Goal: Transaction & Acquisition: Obtain resource

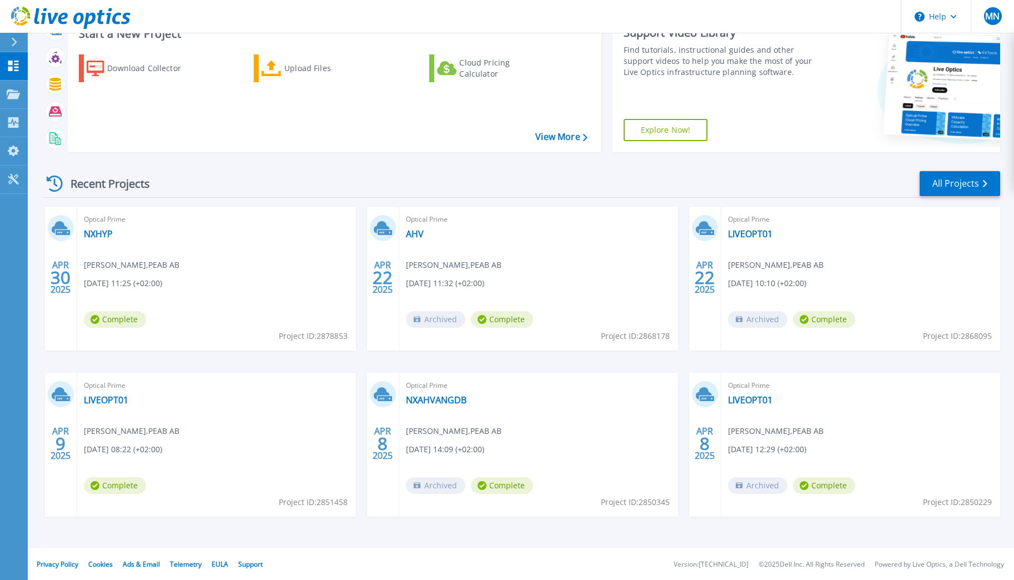
scroll to position [82, 0]
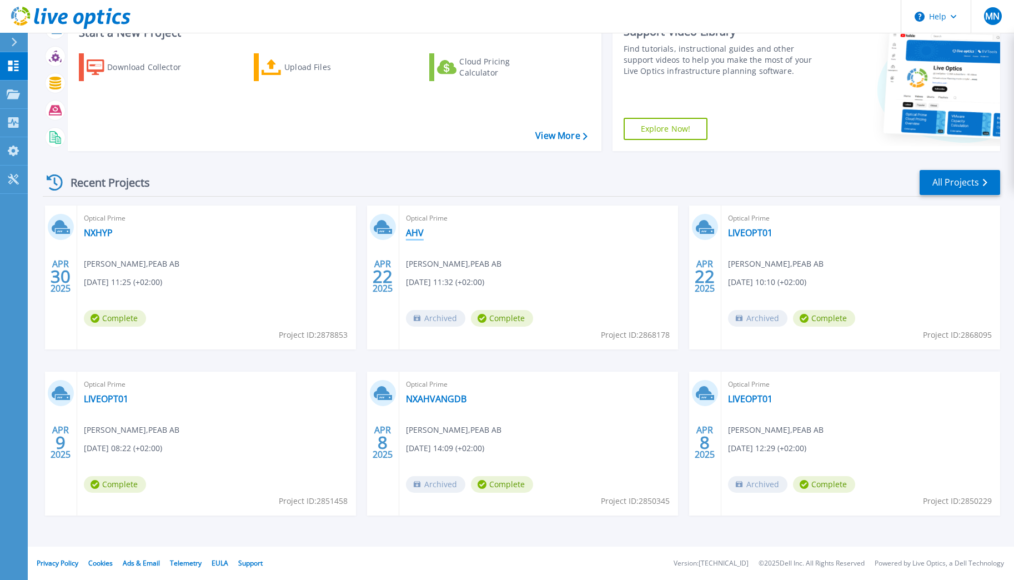
click at [407, 232] on link "AHV" at bounding box center [415, 232] width 18 height 11
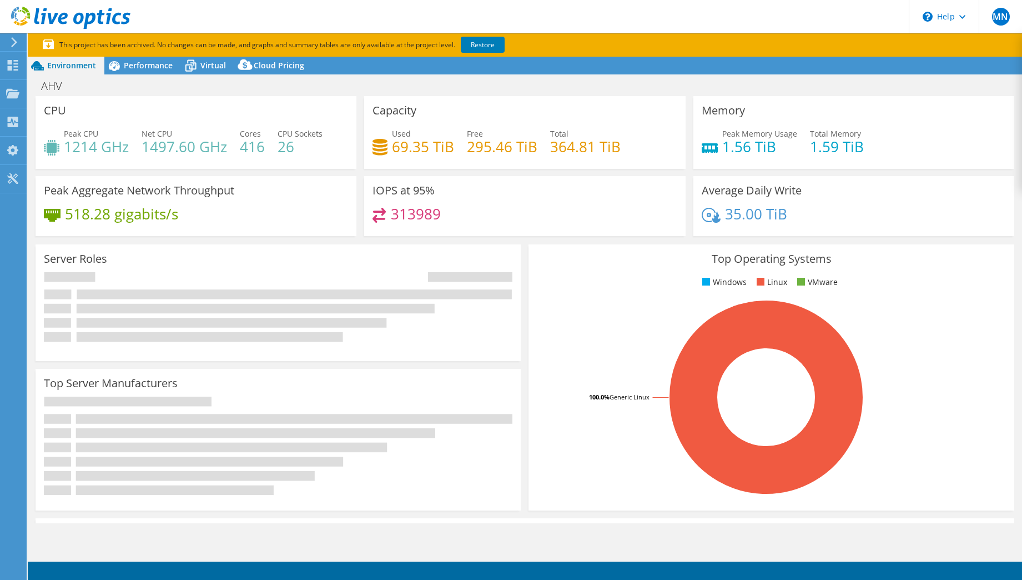
select select "USD"
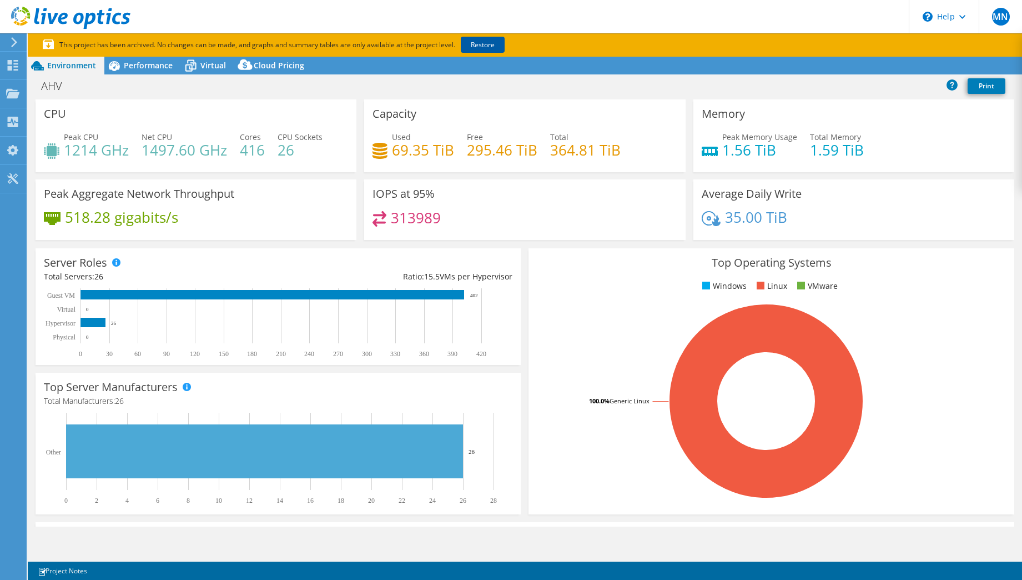
click at [480, 46] on link "Restore" at bounding box center [483, 45] width 44 height 16
click at [142, 60] on span "Performance" at bounding box center [148, 65] width 49 height 11
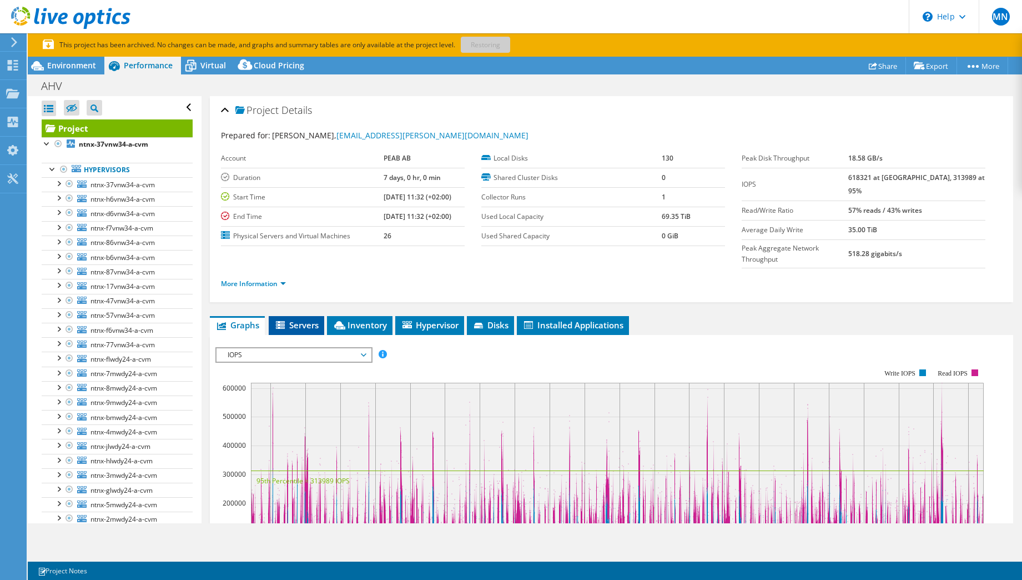
click at [294, 319] on span "Servers" at bounding box center [296, 324] width 44 height 11
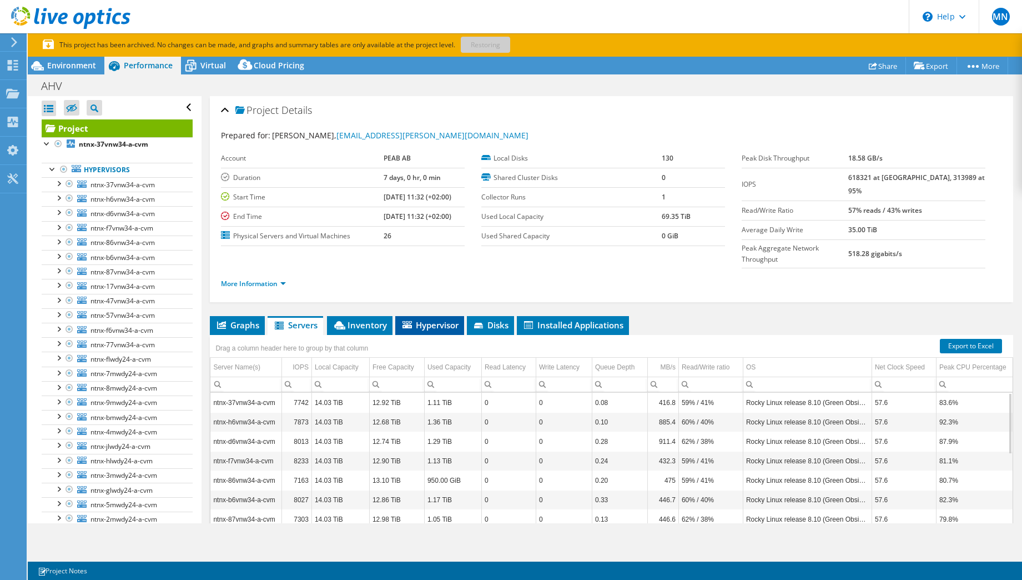
click at [419, 319] on span "Hypervisor" at bounding box center [430, 324] width 58 height 11
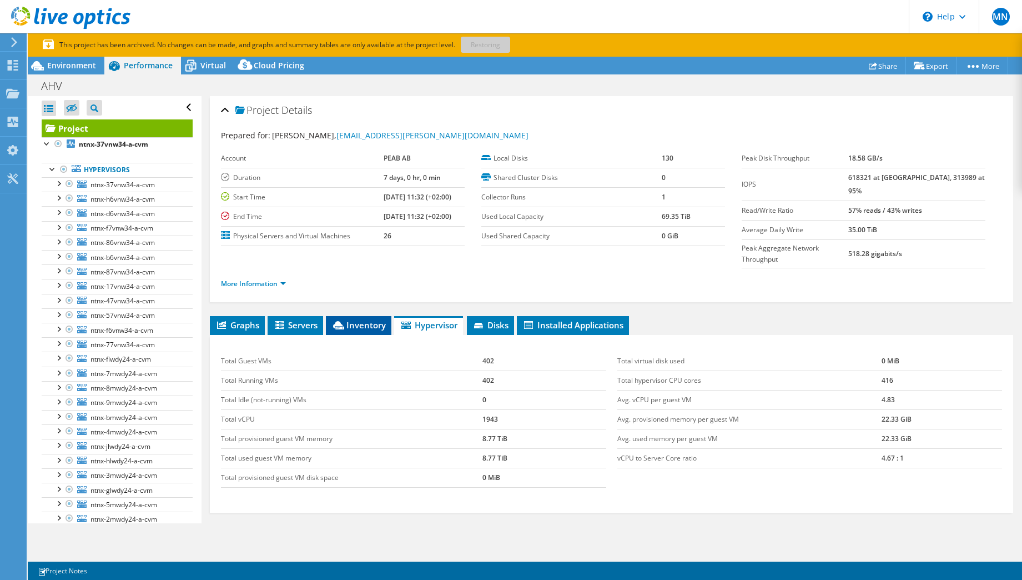
click at [347, 316] on li "Inventory" at bounding box center [359, 325] width 66 height 19
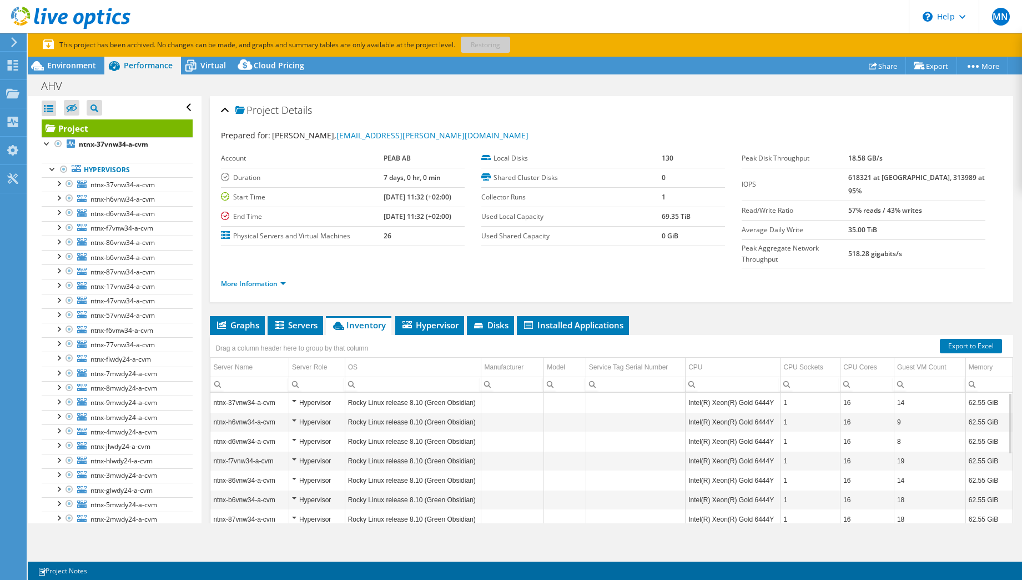
click at [304, 335] on div "Drag a column header here to group by that column" at bounding box center [292, 347] width 164 height 24
click at [287, 319] on span "Servers" at bounding box center [295, 324] width 44 height 11
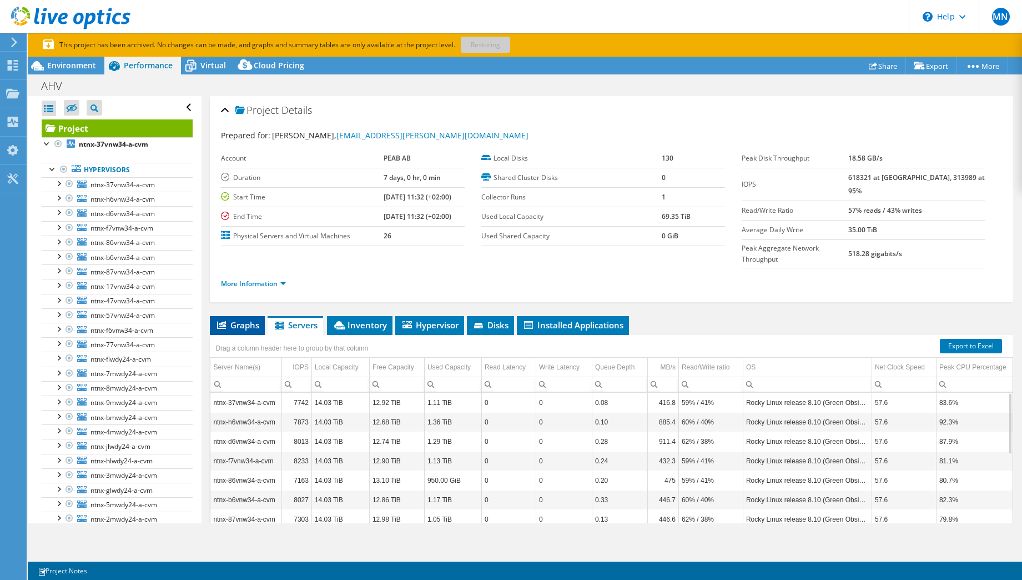
click at [251, 319] on span "Graphs" at bounding box center [237, 324] width 44 height 11
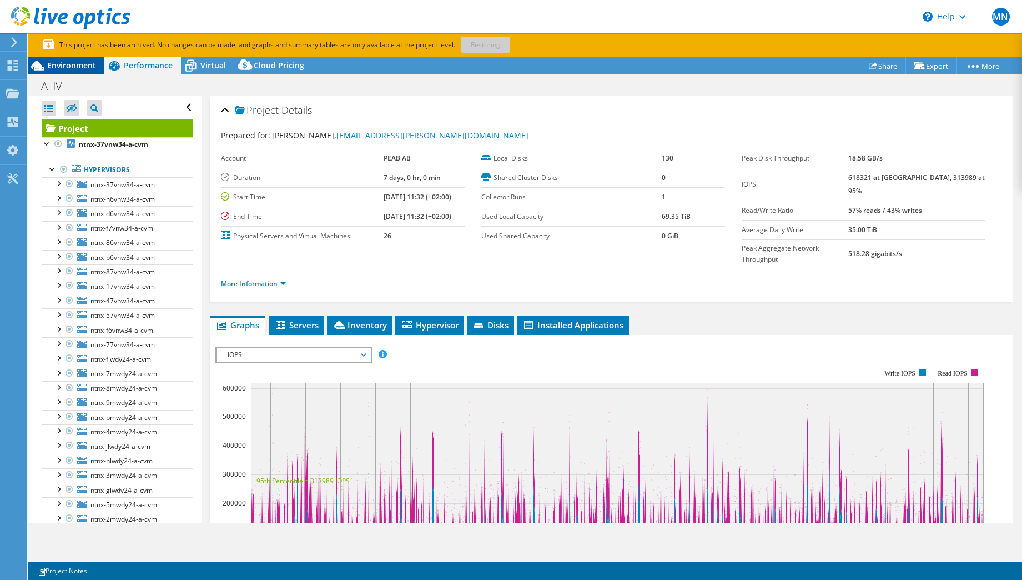
click at [48, 57] on div "Environment" at bounding box center [66, 66] width 77 height 18
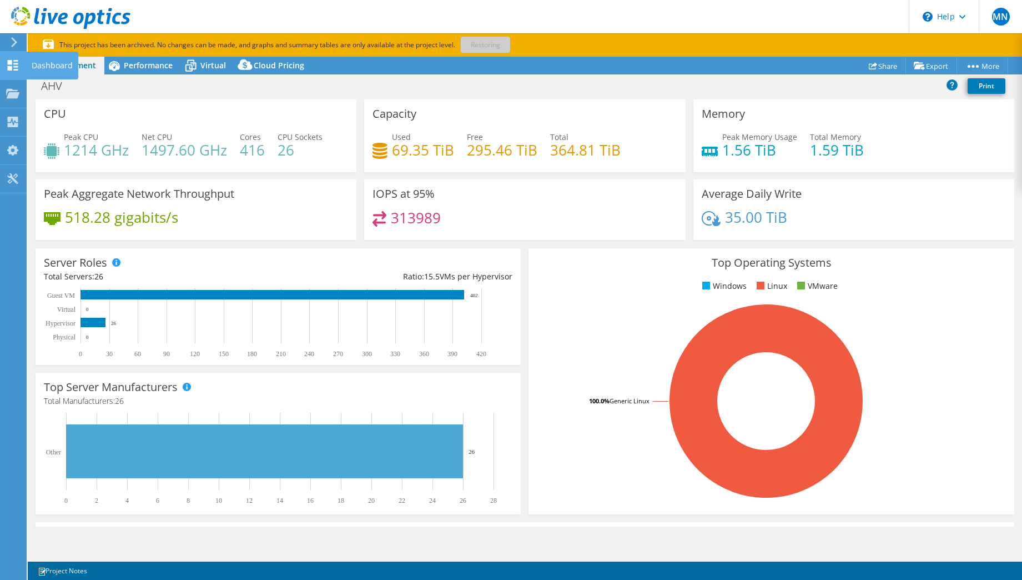
click at [40, 67] on div "Dashboard" at bounding box center [52, 66] width 52 height 28
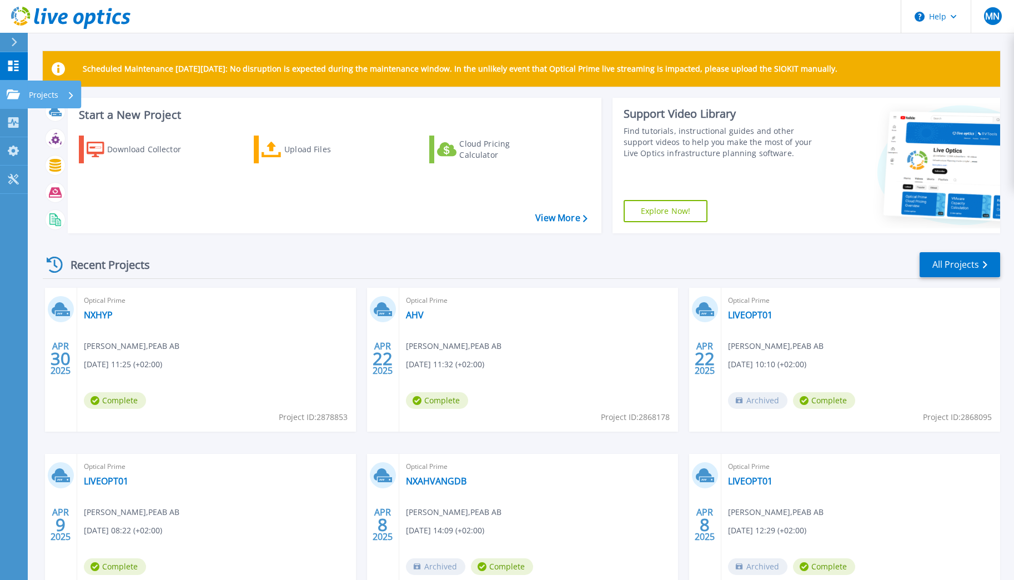
click at [53, 96] on p "Projects" at bounding box center [43, 95] width 29 height 29
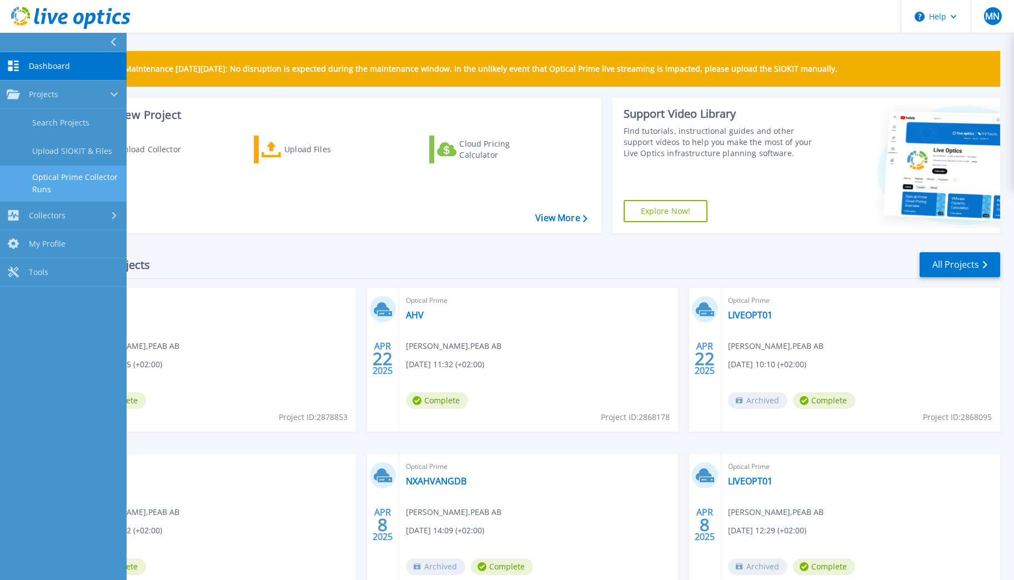
click at [78, 175] on link "Optical Prime Collector Runs" at bounding box center [63, 183] width 127 height 36
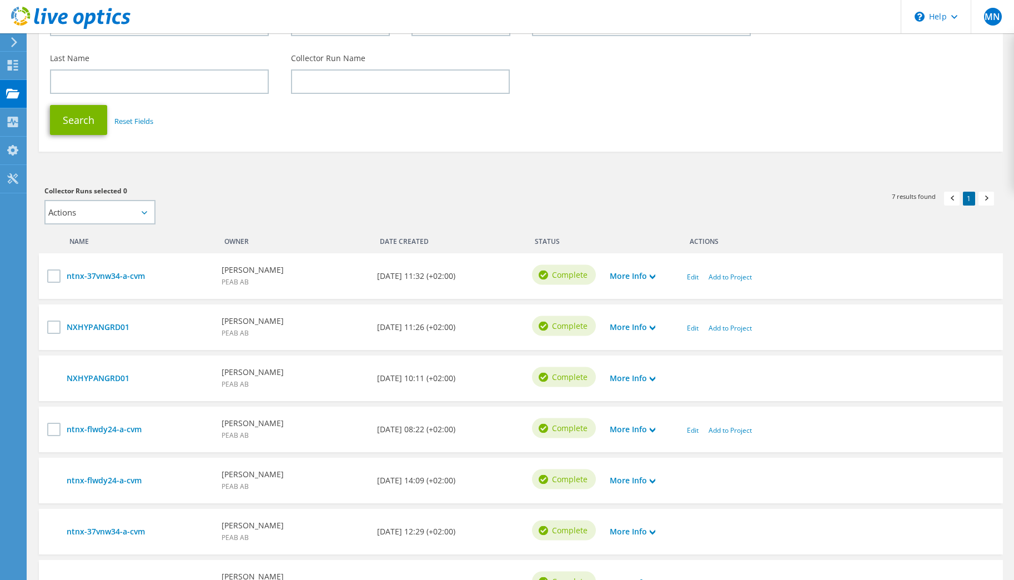
scroll to position [167, 0]
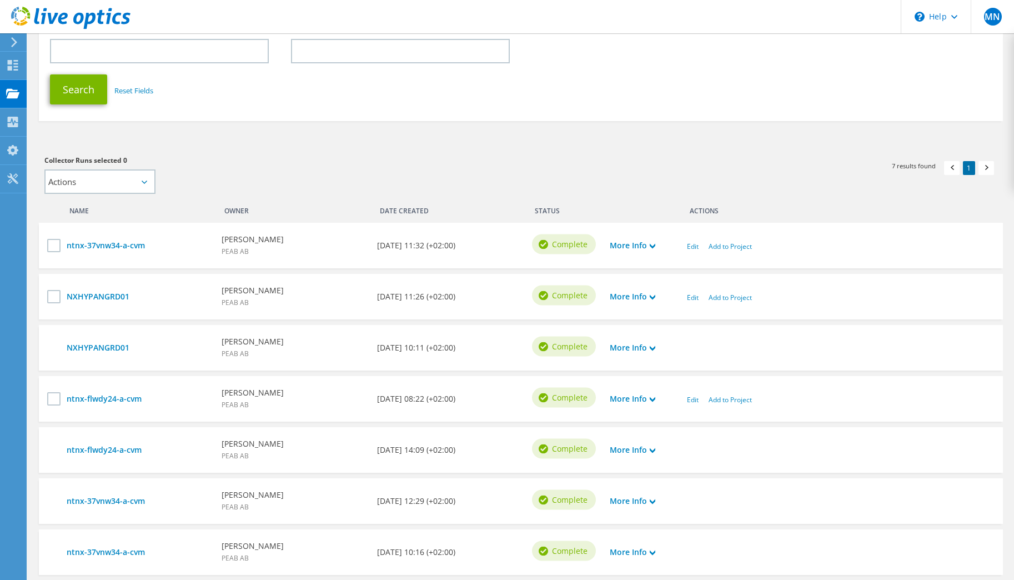
click at [639, 253] on div "More Info" at bounding box center [643, 245] width 78 height 23
click at [639, 249] on link "More Info" at bounding box center [633, 245] width 46 height 12
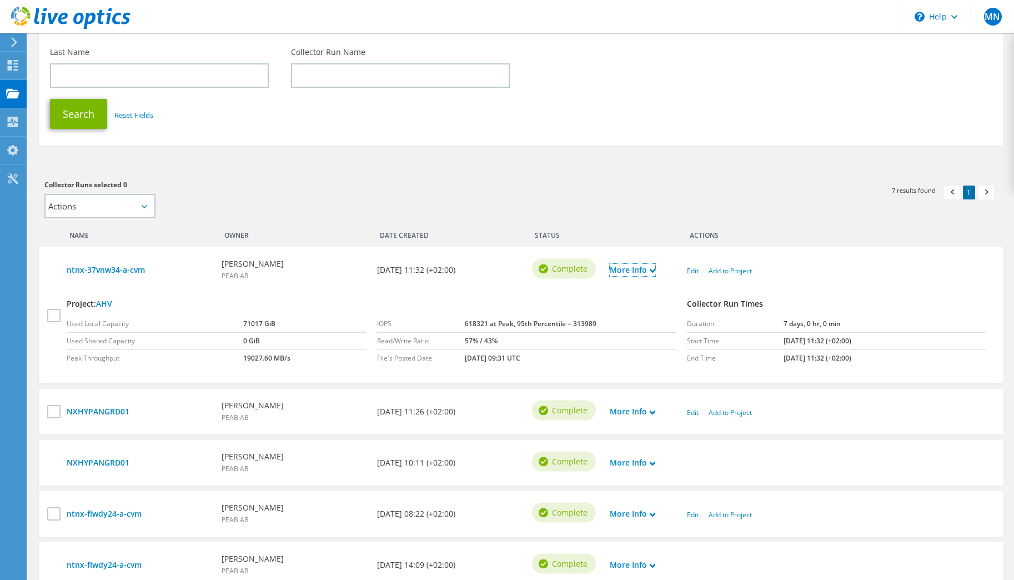
scroll to position [114, 0]
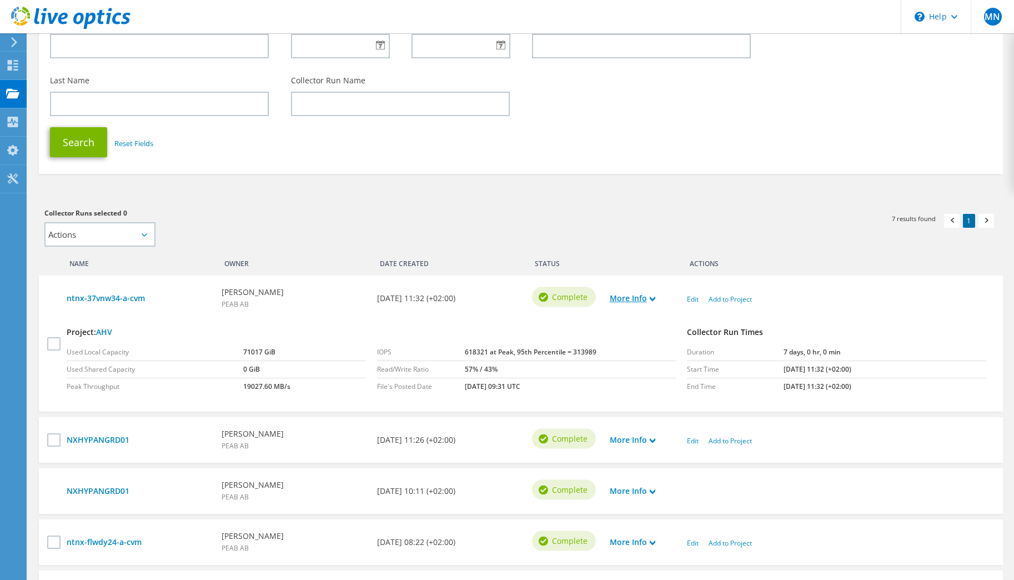
click at [654, 298] on icon at bounding box center [653, 299] width 6 height 6
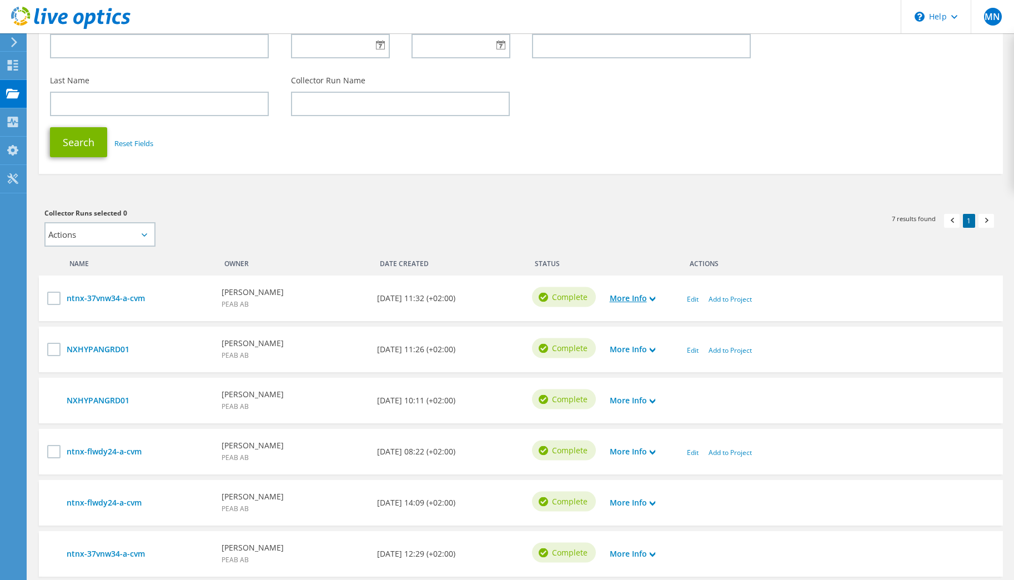
click at [654, 298] on icon at bounding box center [653, 299] width 6 height 6
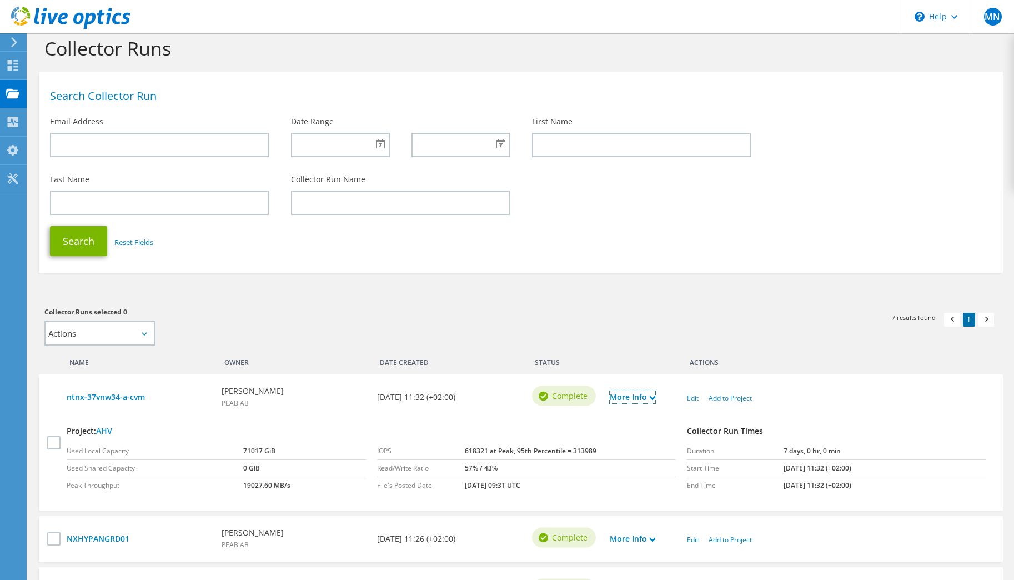
scroll to position [0, 0]
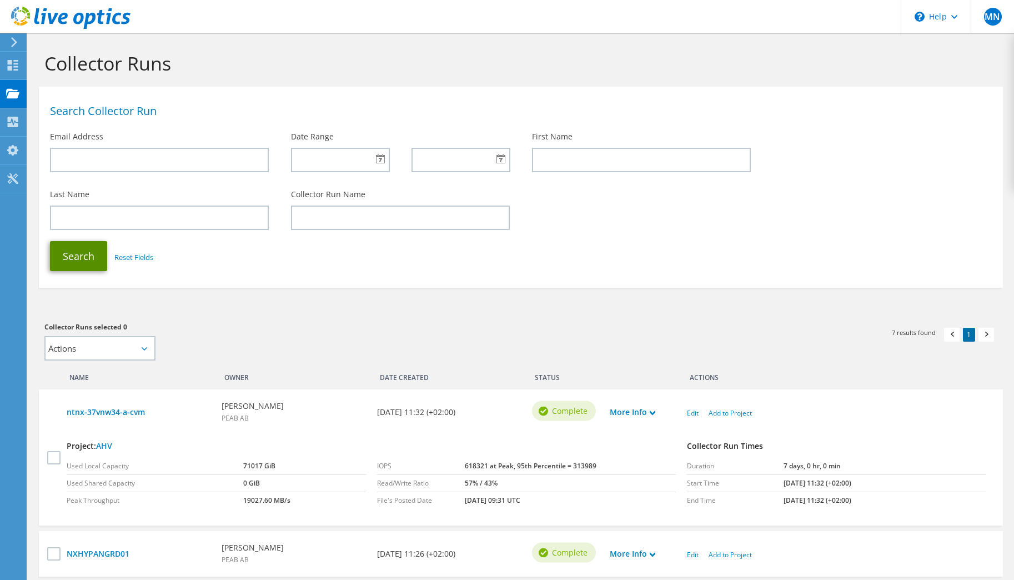
click at [78, 249] on button "Search" at bounding box center [78, 256] width 57 height 30
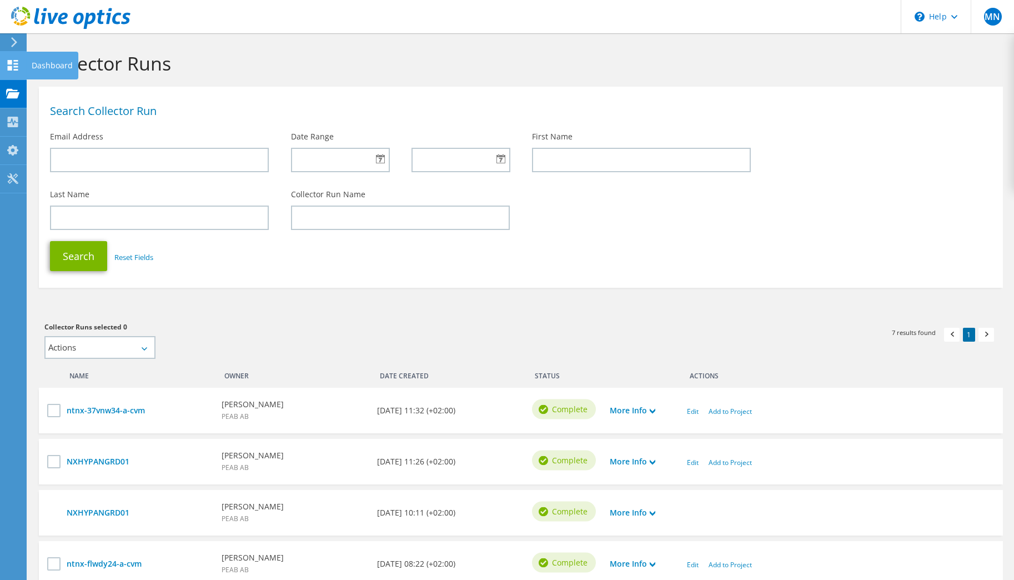
click at [14, 67] on use at bounding box center [13, 65] width 11 height 11
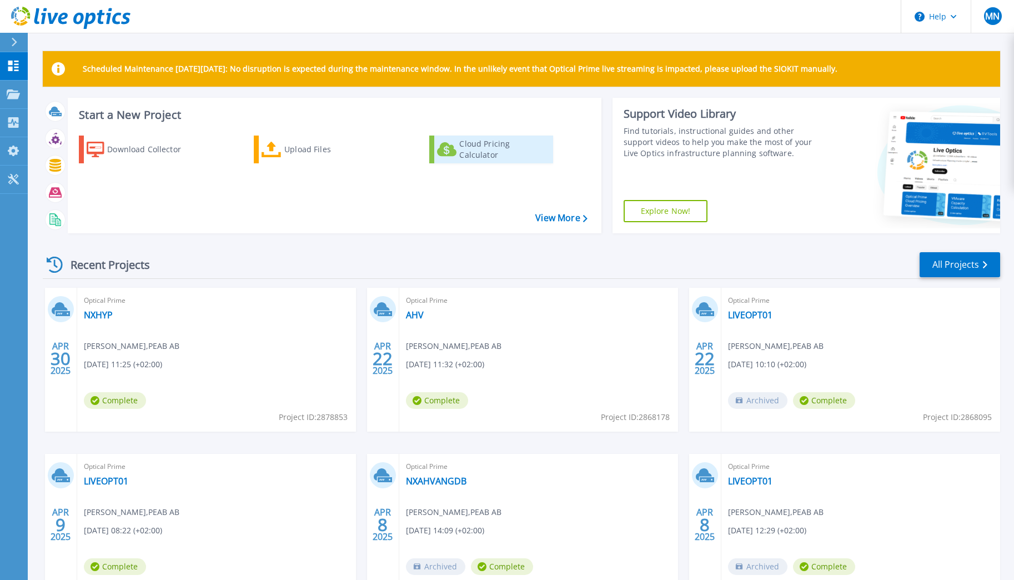
click at [508, 145] on div "Cloud Pricing Calculator" at bounding box center [503, 149] width 89 height 22
click at [543, 156] on div "Cloud Pricing Calculator" at bounding box center [503, 149] width 89 height 22
click at [62, 101] on div "Projects" at bounding box center [52, 95] width 46 height 29
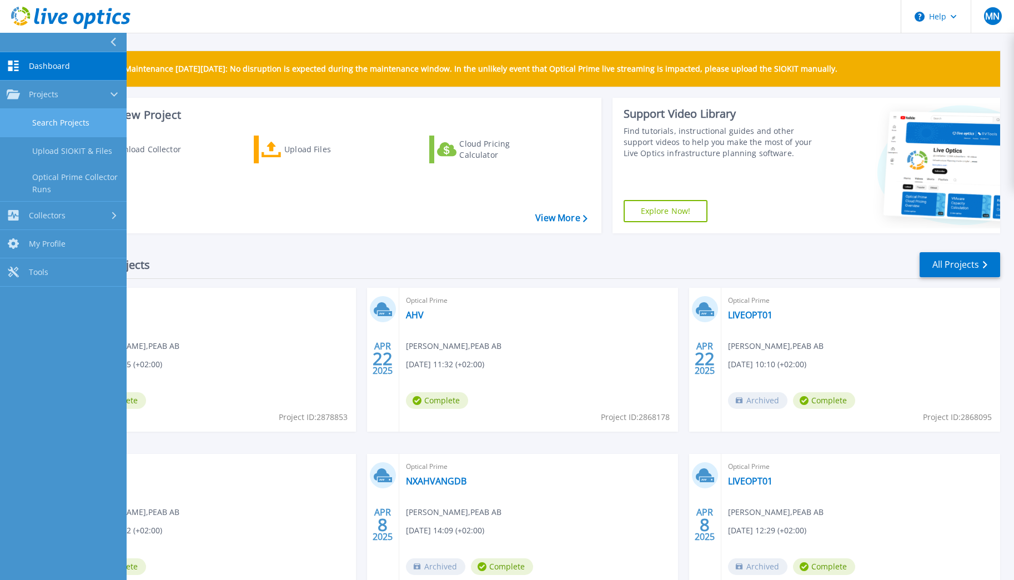
click at [83, 127] on link "Search Projects" at bounding box center [63, 123] width 127 height 28
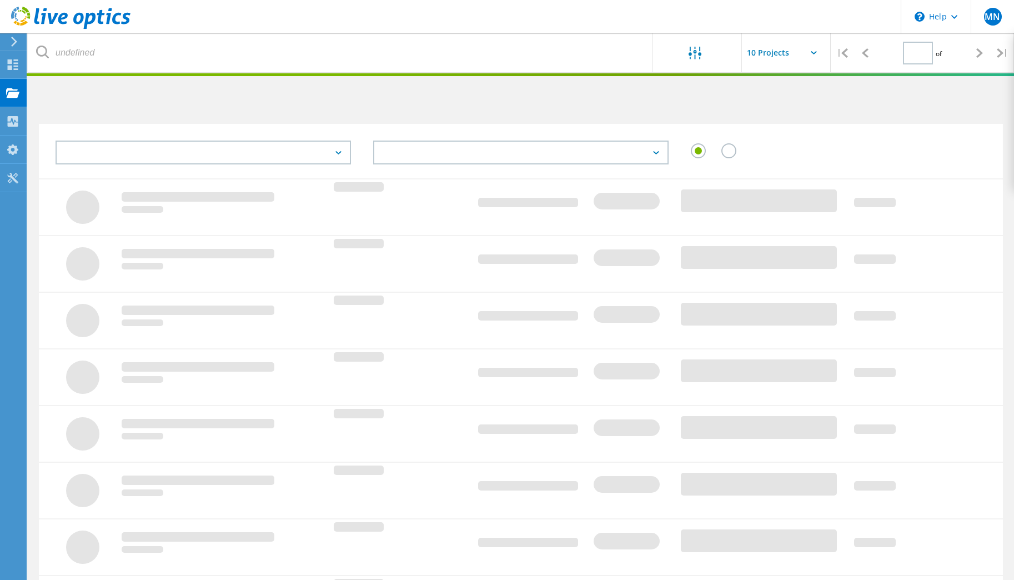
type input "1"
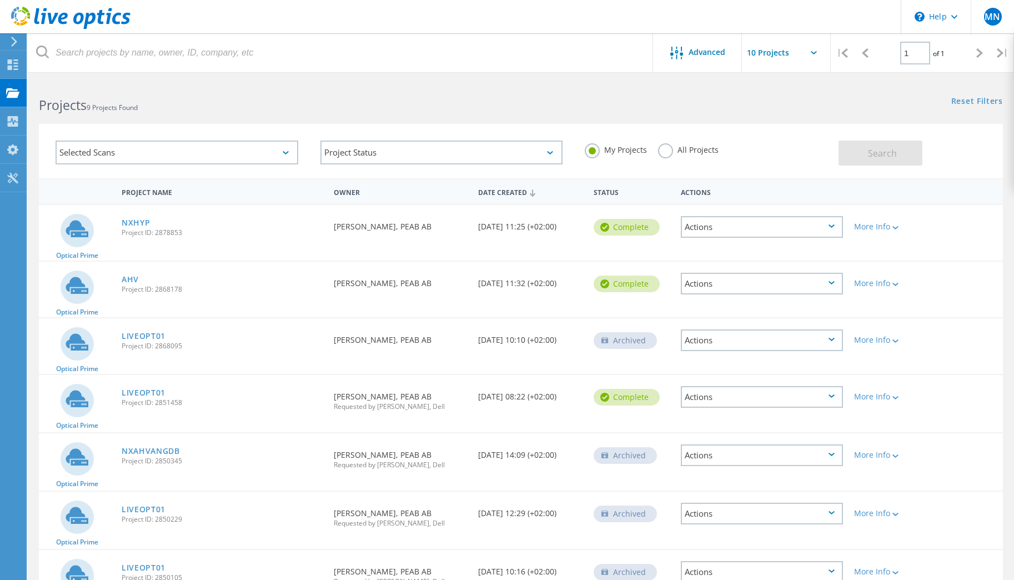
click at [835, 281] on div "Actions" at bounding box center [762, 284] width 162 height 22
click at [787, 259] on div "View Project" at bounding box center [762, 257] width 160 height 17
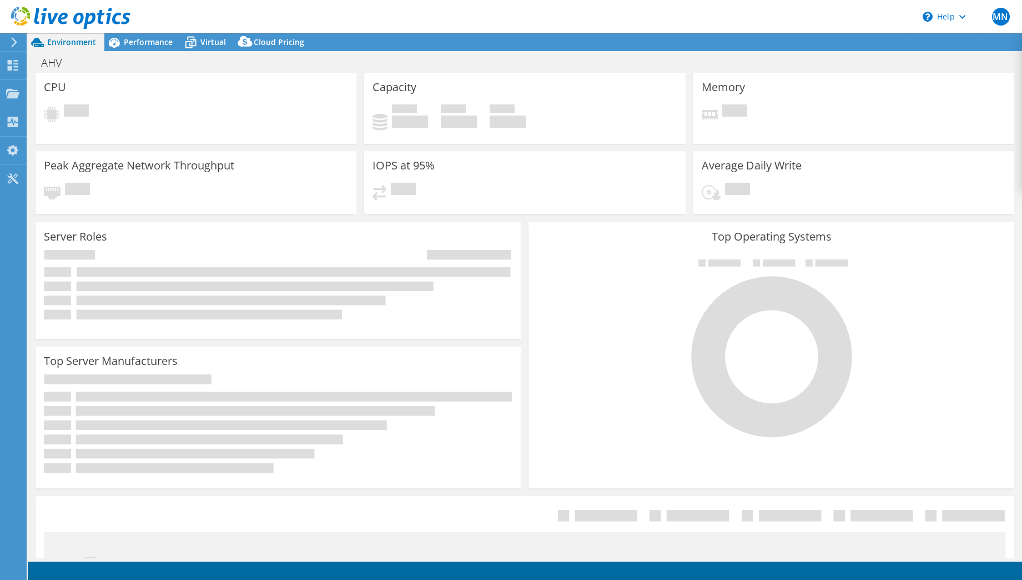
select select "USD"
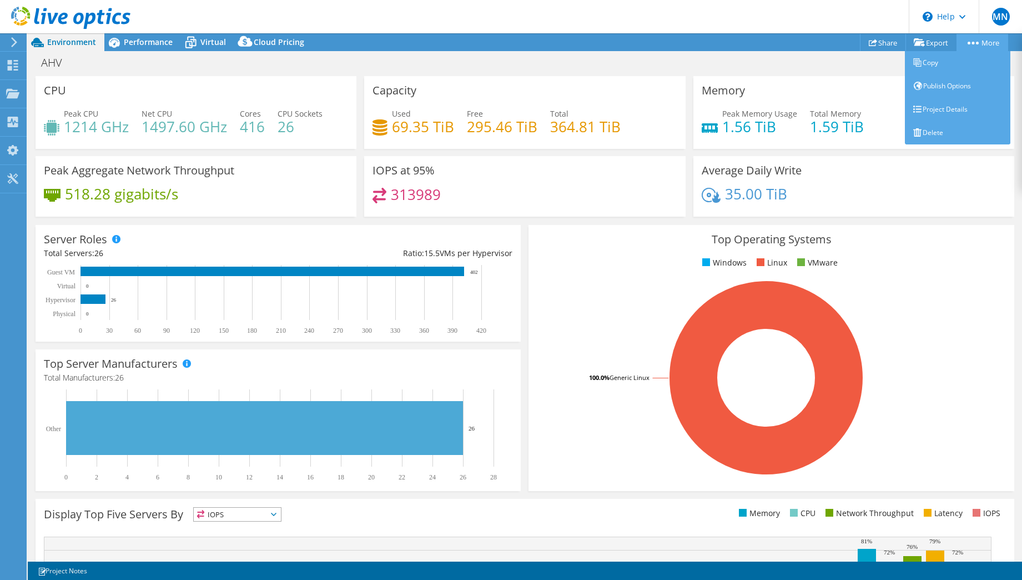
click at [987, 47] on link "More" at bounding box center [983, 42] width 52 height 17
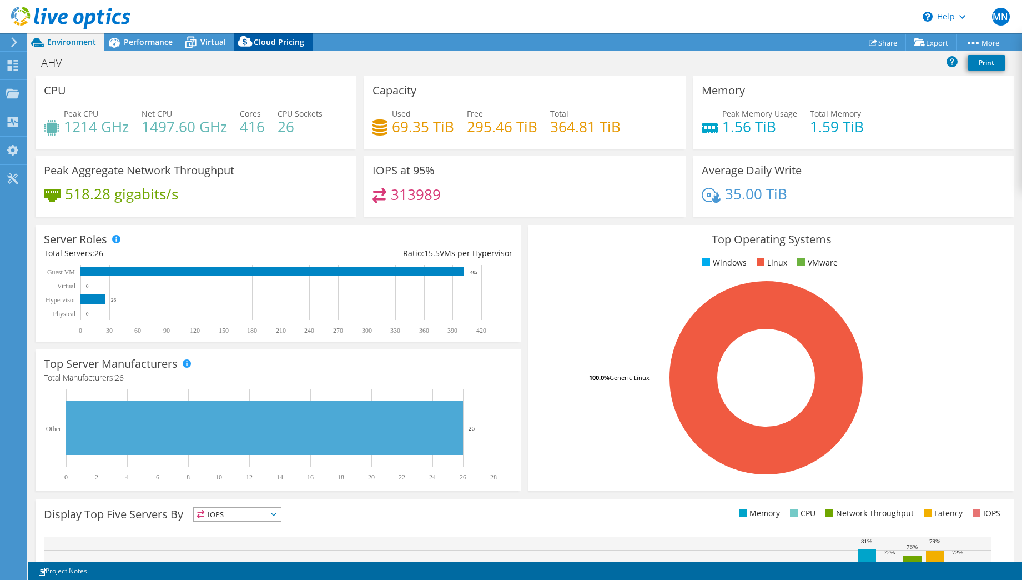
click at [255, 48] on icon at bounding box center [245, 44] width 22 height 22
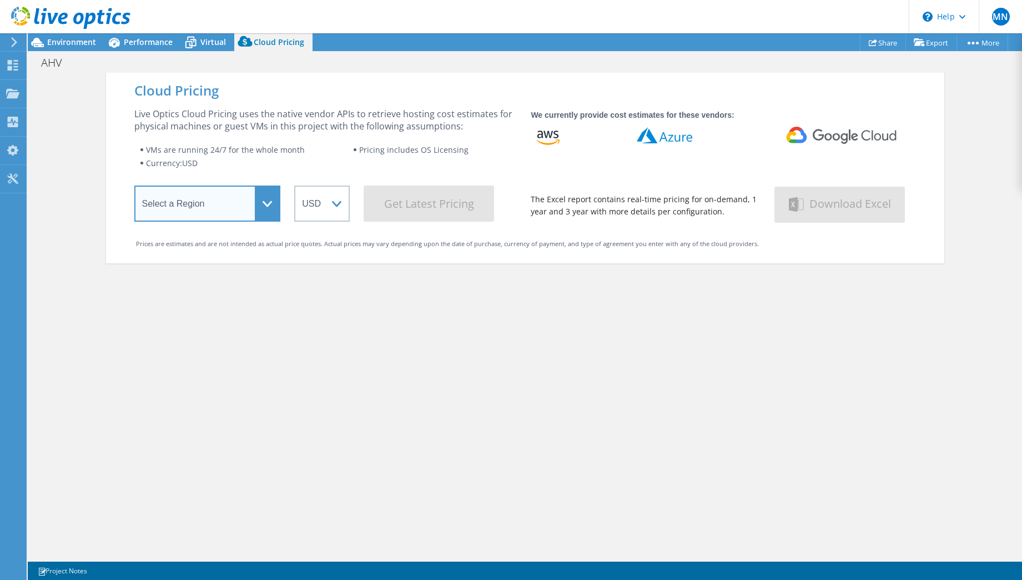
click at [246, 211] on select "Select a Region [GEOGRAPHIC_DATA] ([GEOGRAPHIC_DATA]) [GEOGRAPHIC_DATA] ([GEOGR…" at bounding box center [207, 203] width 147 height 36
select select "EUFrankfurt"
click at [134, 188] on select "Select a Region [GEOGRAPHIC_DATA] ([GEOGRAPHIC_DATA]) [GEOGRAPHIC_DATA] ([GEOGR…" at bounding box center [207, 203] width 147 height 36
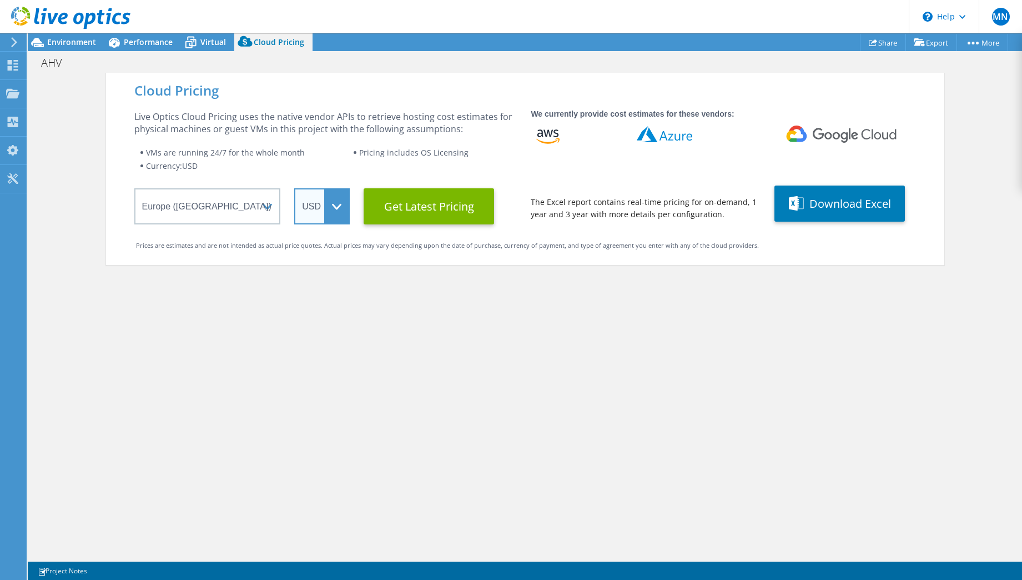
click at [334, 208] on select "ARS AUD BRL CAD CHF CLP CNY DKK EUR GBP HKD HUF INR JPY MXN MYR NOK NZD PEN SEK…" at bounding box center [322, 206] width 56 height 36
click at [294, 188] on select "ARS AUD BRL CAD CHF CLP CNY DKK EUR GBP HKD HUF INR JPY MXN MYR NOK NZD PEN SEK…" at bounding box center [322, 206] width 56 height 36
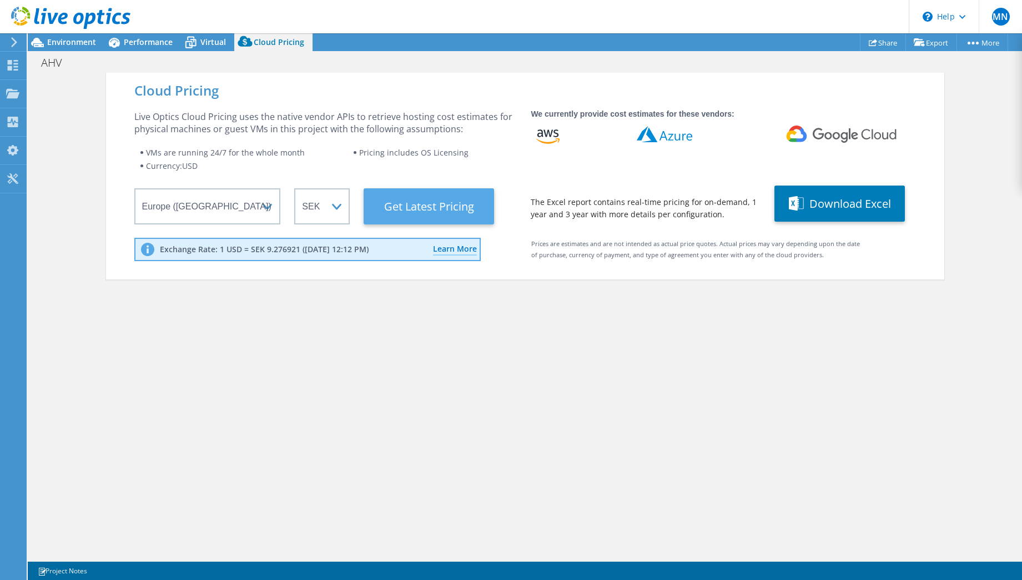
click at [428, 202] on Latest "Get Latest Pricing" at bounding box center [429, 206] width 131 height 36
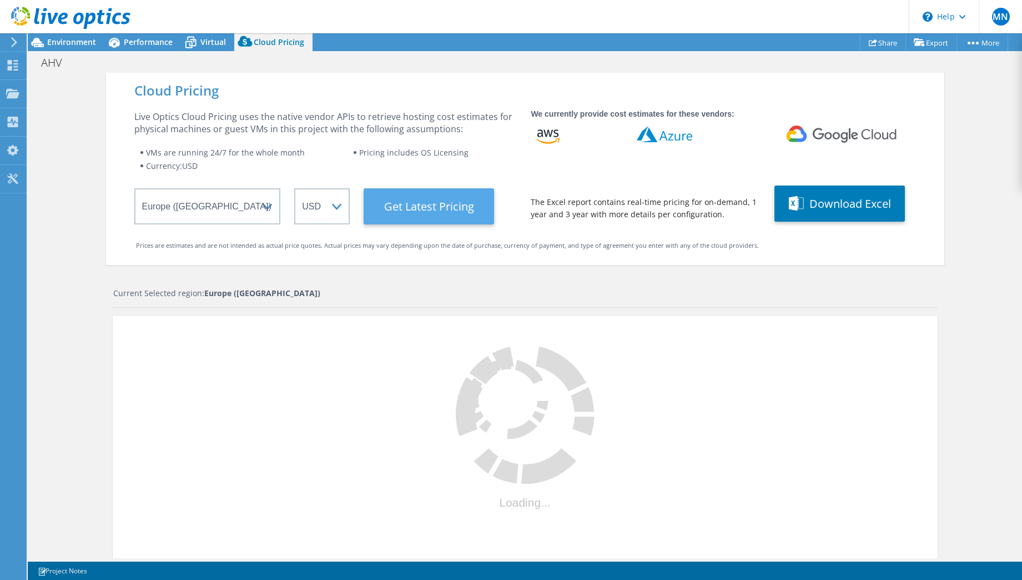
select select "SEK"
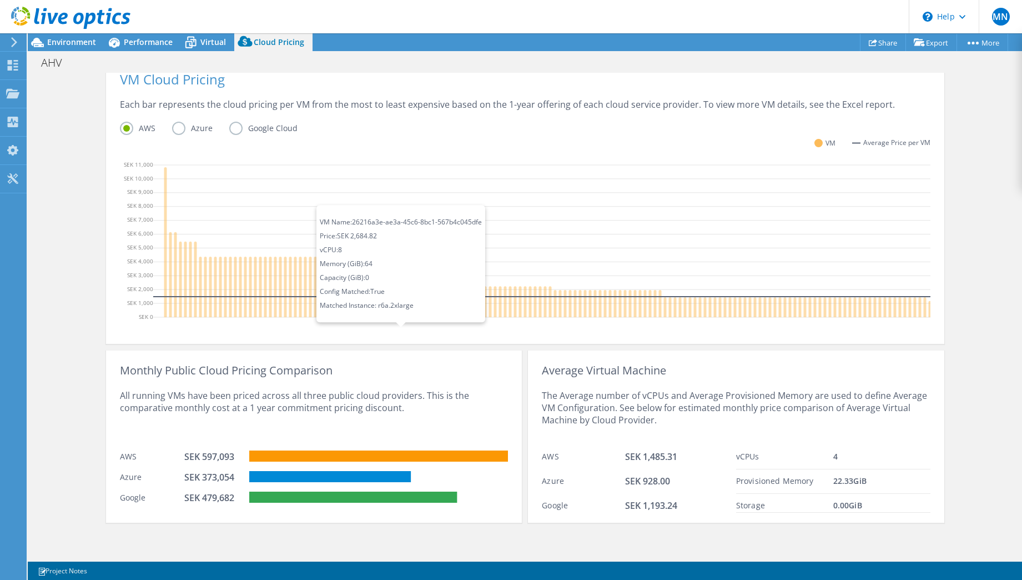
scroll to position [279, 0]
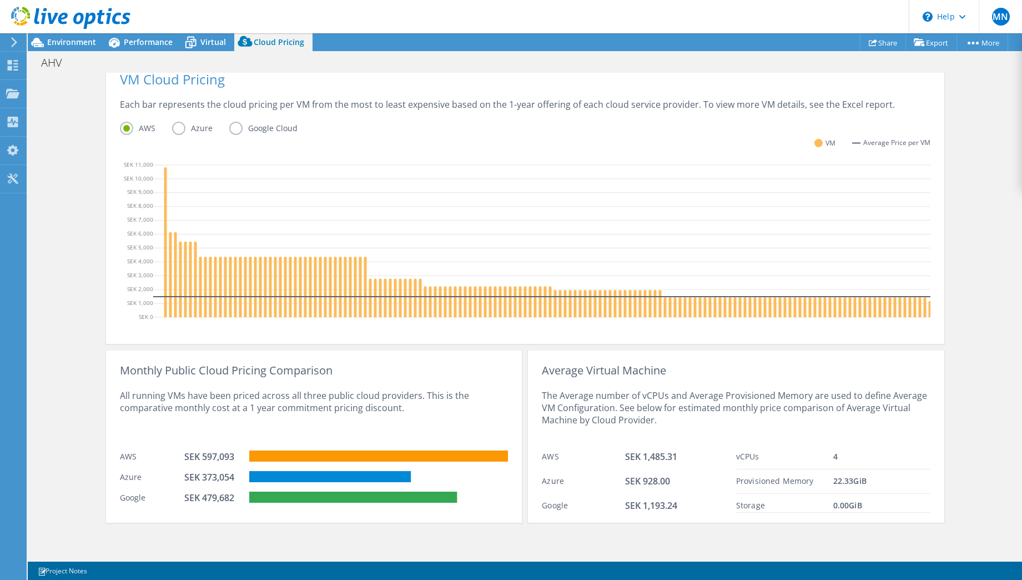
click at [625, 556] on div "Cloud Pricing Live Optics Cloud Pricing uses the native vendor APIs to retrieve…" at bounding box center [525, 180] width 839 height 756
click at [184, 430] on div "All running VMs have been priced across all three public cloud providers. This …" at bounding box center [314, 411] width 388 height 68
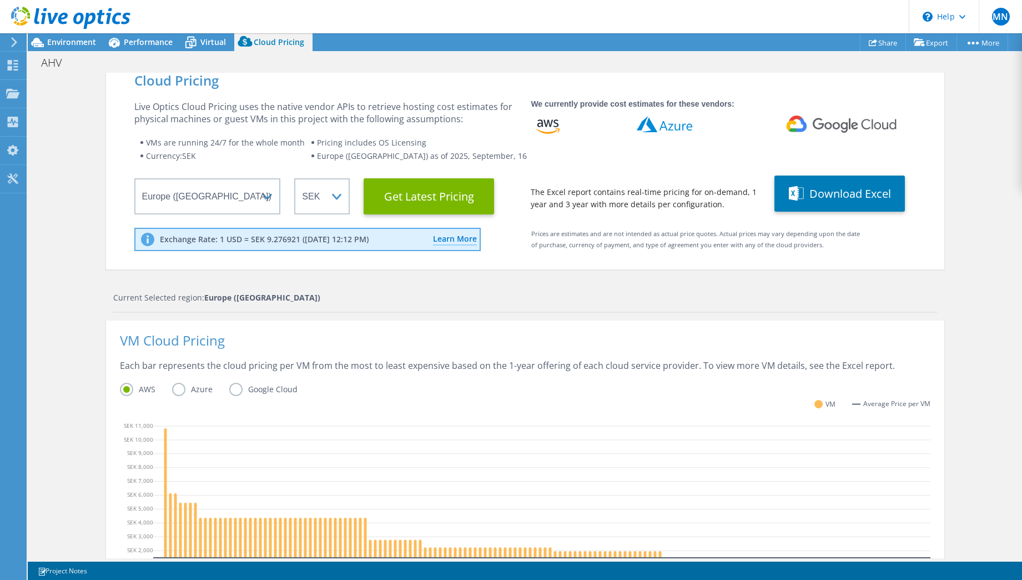
scroll to position [0, 0]
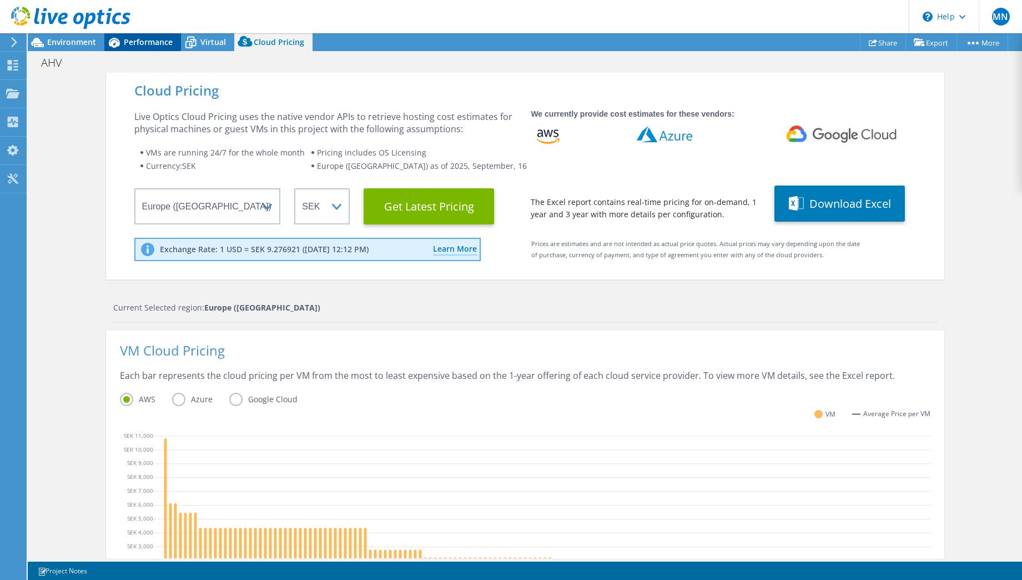
click at [147, 42] on span "Performance" at bounding box center [148, 42] width 49 height 11
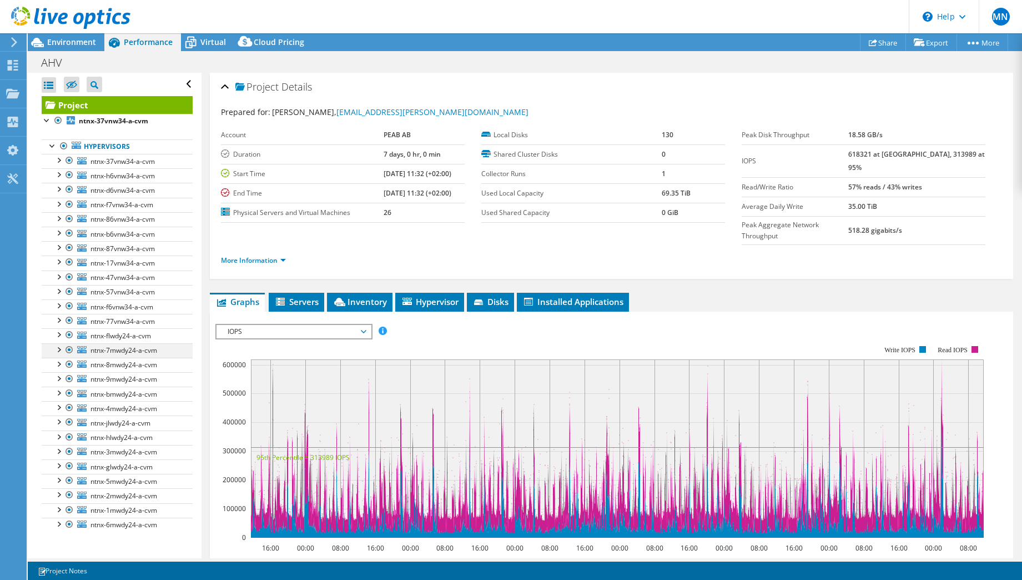
click at [58, 349] on div at bounding box center [58, 348] width 11 height 11
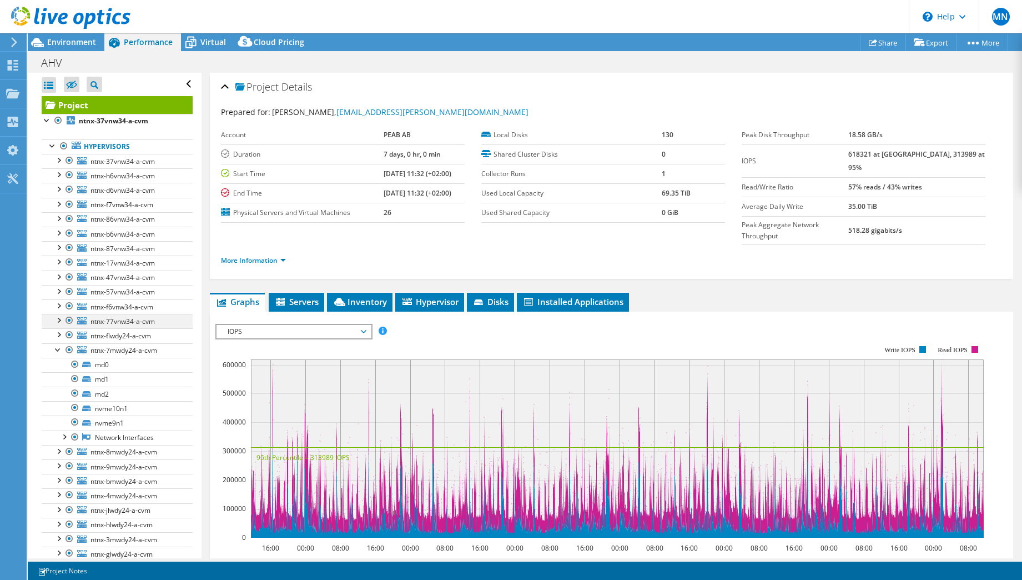
click at [59, 320] on div at bounding box center [58, 319] width 11 height 11
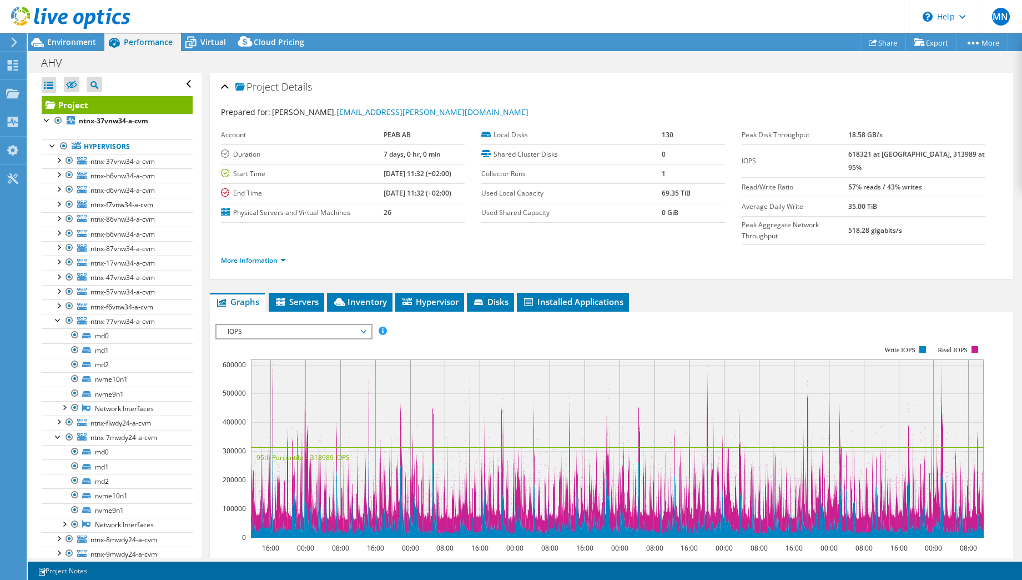
click at [286, 14] on header "MN End User [PERSON_NAME] [EMAIL_ADDRESS][PERSON_NAME][DOMAIN_NAME] PEAB AB My …" at bounding box center [511, 16] width 1022 height 33
click at [52, 147] on div at bounding box center [52, 144] width 11 height 11
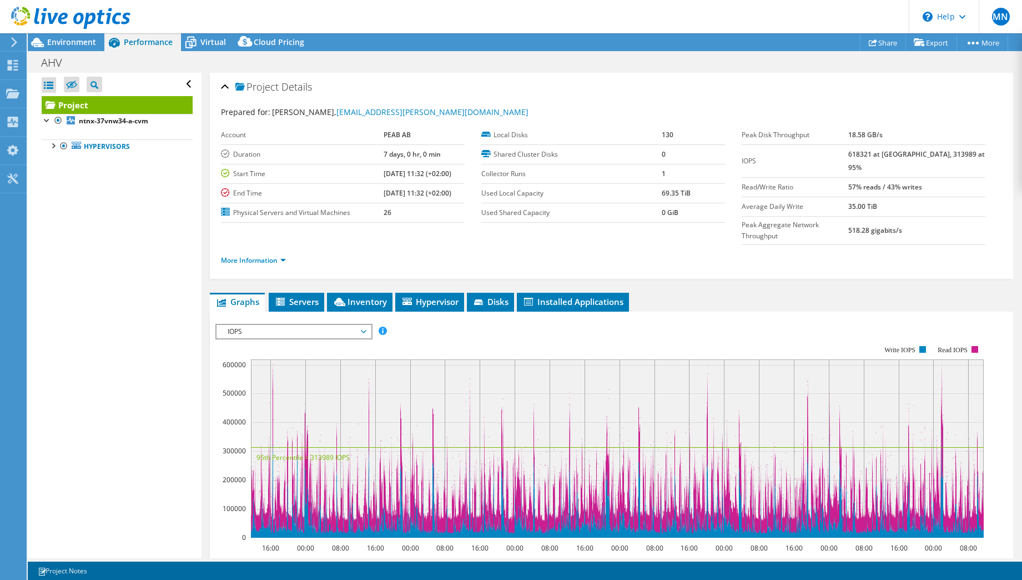
click at [180, 81] on div "Open All Close All Hide Excluded Nodes Project Tree Filter" at bounding box center [117, 84] width 151 height 23
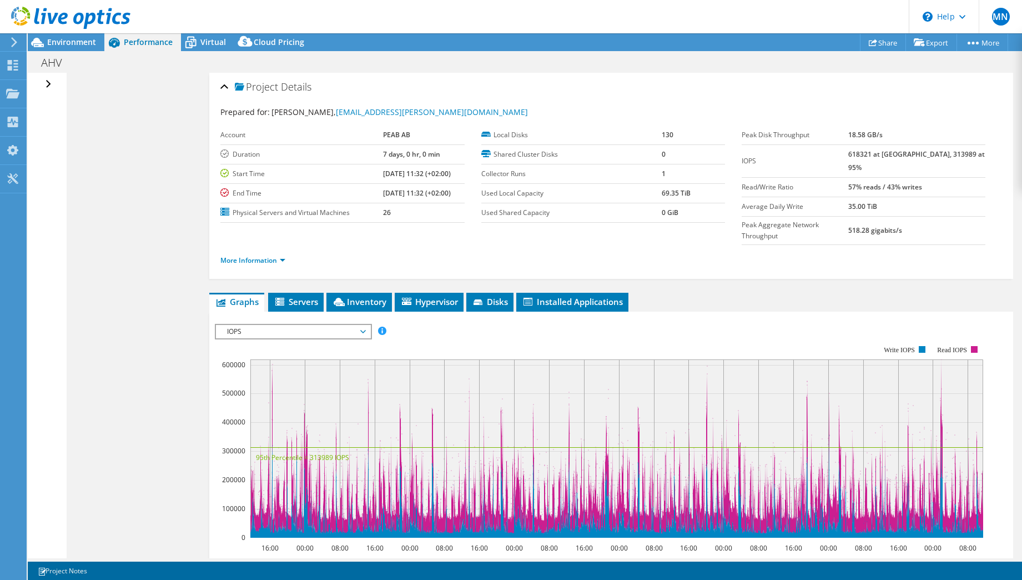
click at [53, 83] on div "Open All Close All Hide Excluded Nodes Project Tree Filter" at bounding box center [47, 315] width 38 height 485
click at [49, 83] on div "Open All Close All Hide Excluded Nodes Project Tree Filter" at bounding box center [50, 84] width 16 height 23
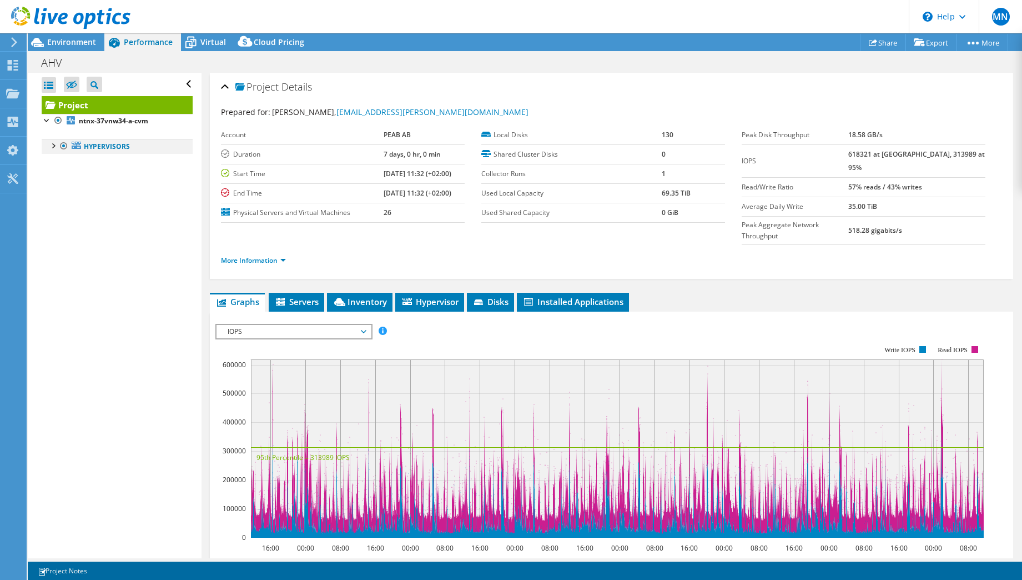
click at [54, 144] on div at bounding box center [52, 144] width 11 height 11
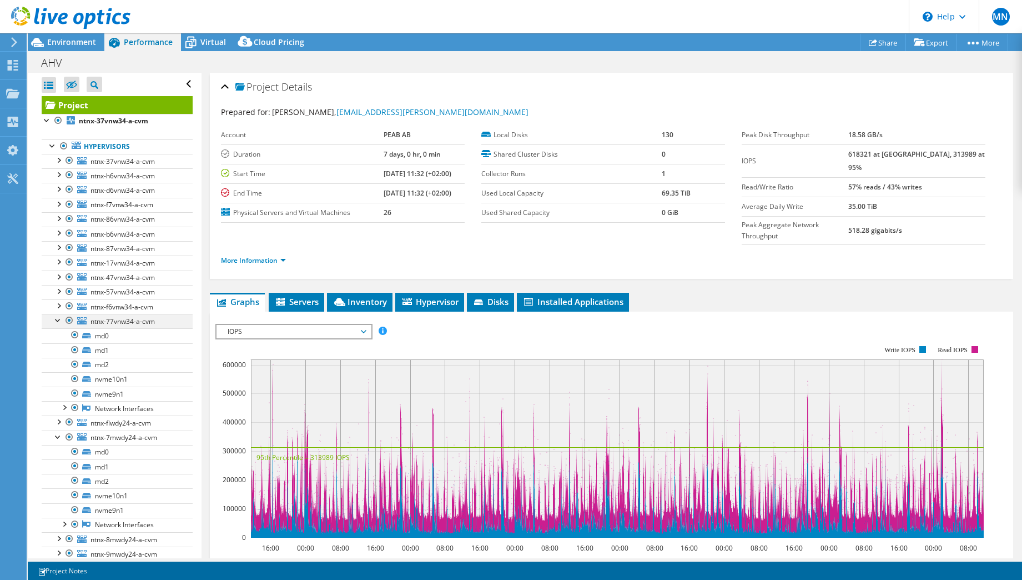
click at [54, 323] on div at bounding box center [58, 319] width 11 height 11
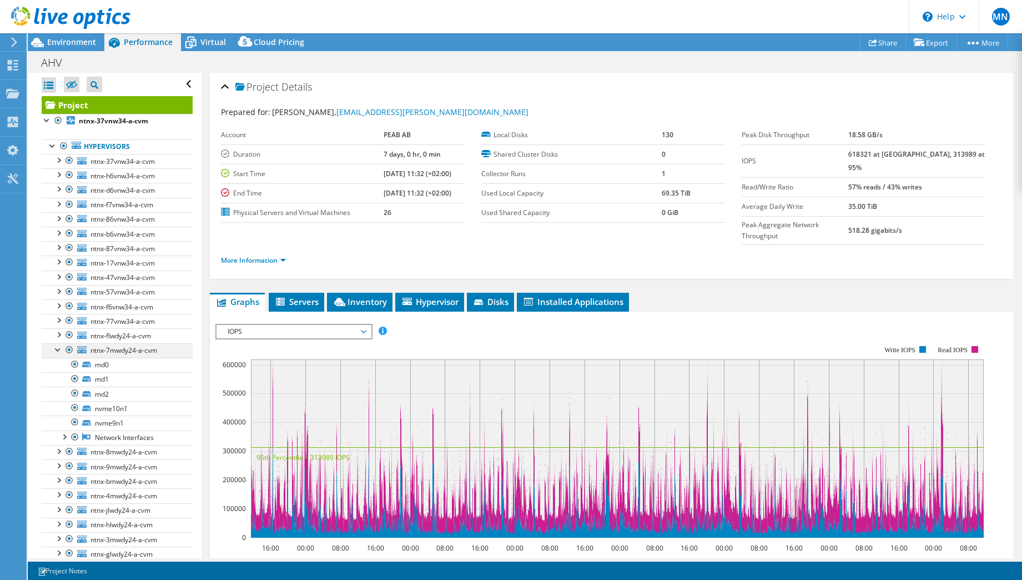
click at [58, 348] on div at bounding box center [58, 348] width 11 height 11
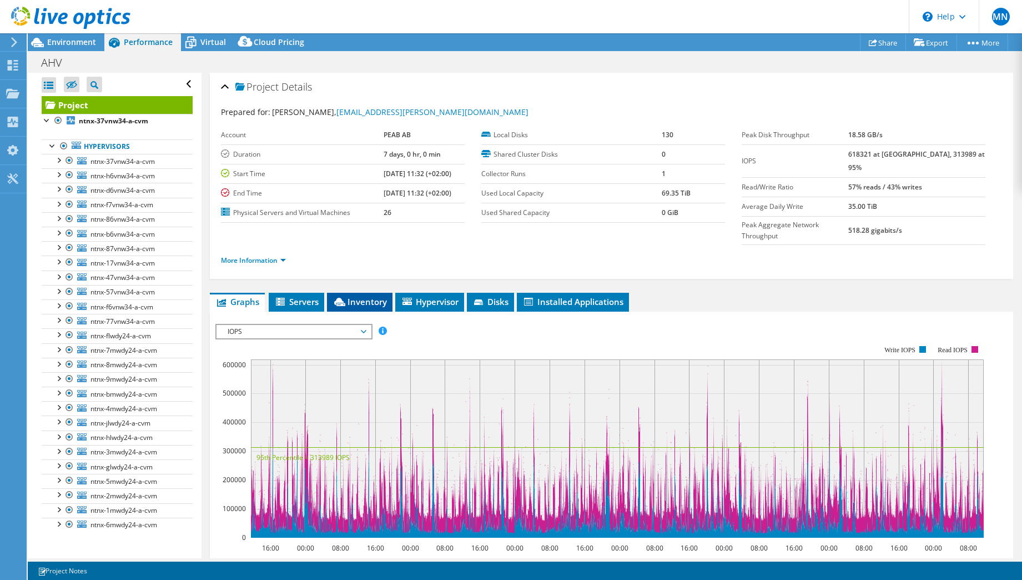
click at [349, 296] on span "Inventory" at bounding box center [360, 301] width 54 height 11
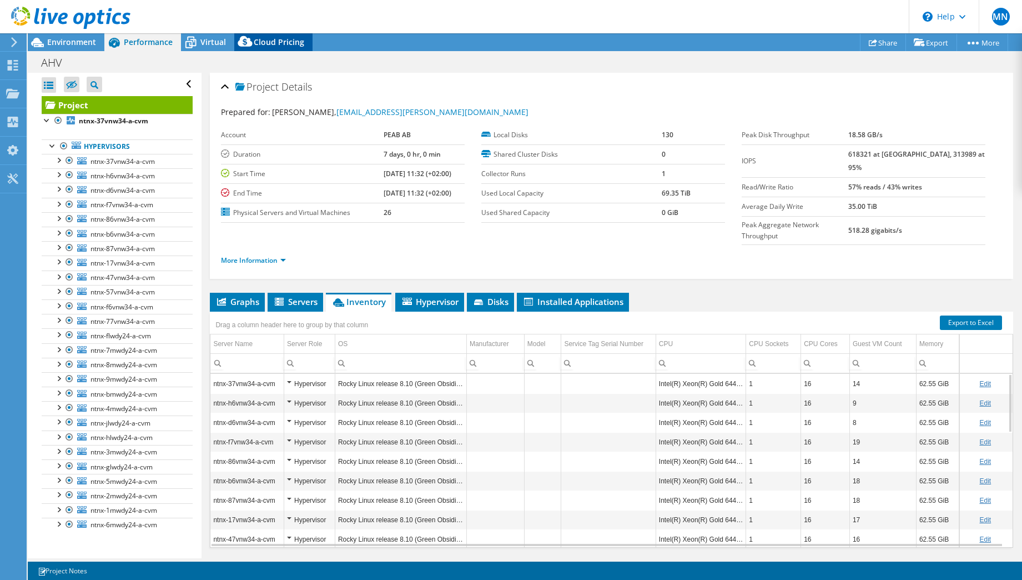
click at [268, 37] on span "Cloud Pricing" at bounding box center [279, 42] width 51 height 11
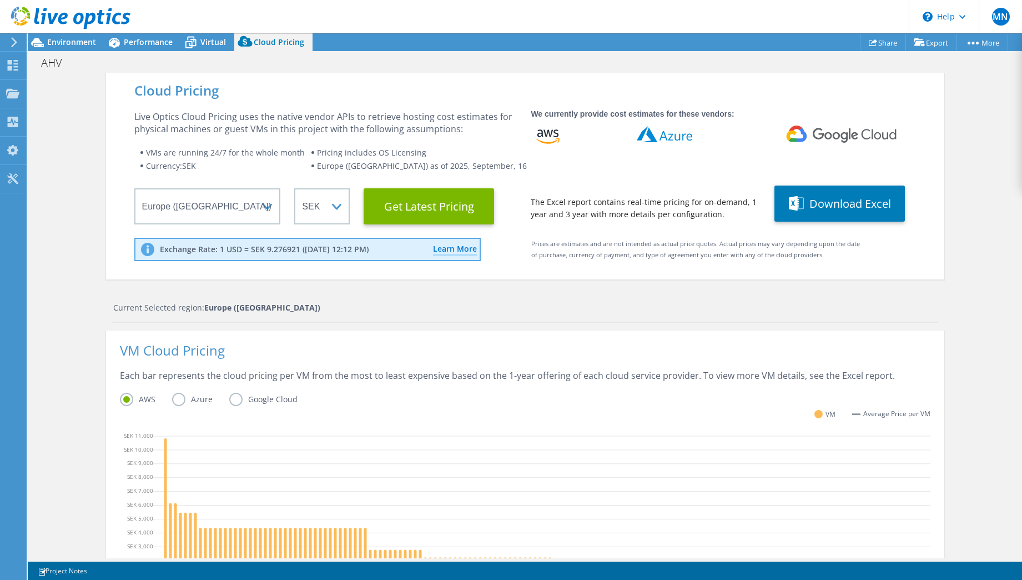
scroll to position [9, 0]
click at [801, 200] on span at bounding box center [798, 203] width 18 height 21
click at [260, 289] on div "Cloud Pricing Live Optics Cloud Pricing uses the native vendor APIs to retrieve…" at bounding box center [525, 451] width 839 height 756
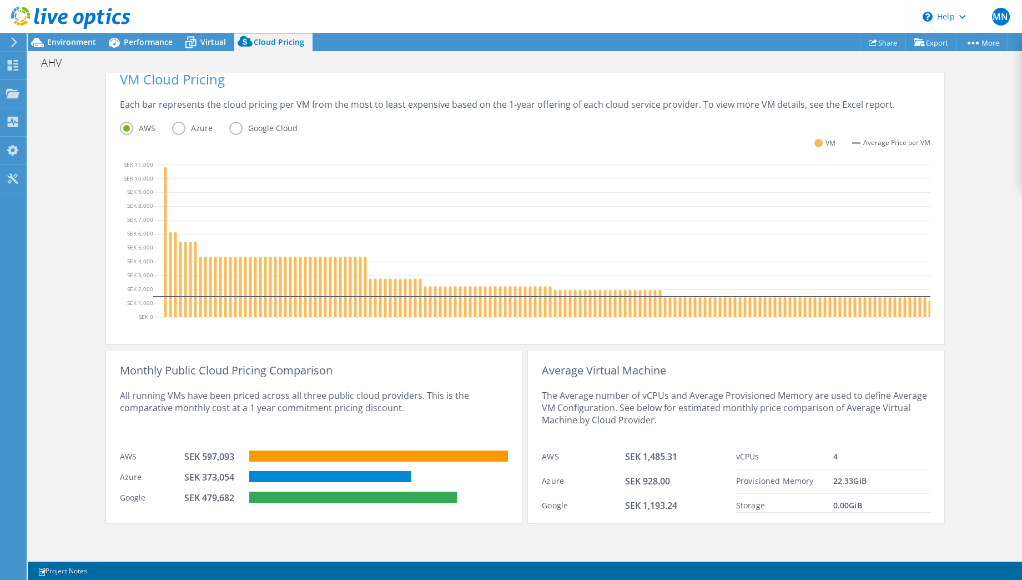
scroll to position [279, 0]
click at [521, 530] on div "Cloud Pricing Live Optics Cloud Pricing uses the native vendor APIs to retrieve…" at bounding box center [525, 180] width 839 height 756
